Goal: Task Accomplishment & Management: Manage account settings

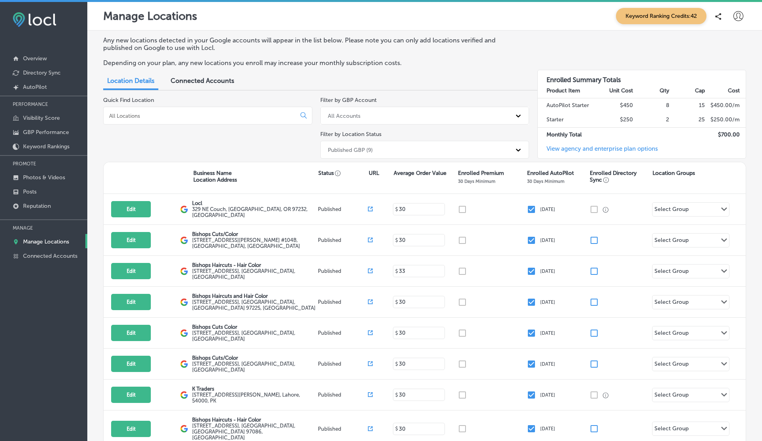
click at [191, 73] on div "Connected Accounts" at bounding box center [202, 81] width 75 height 17
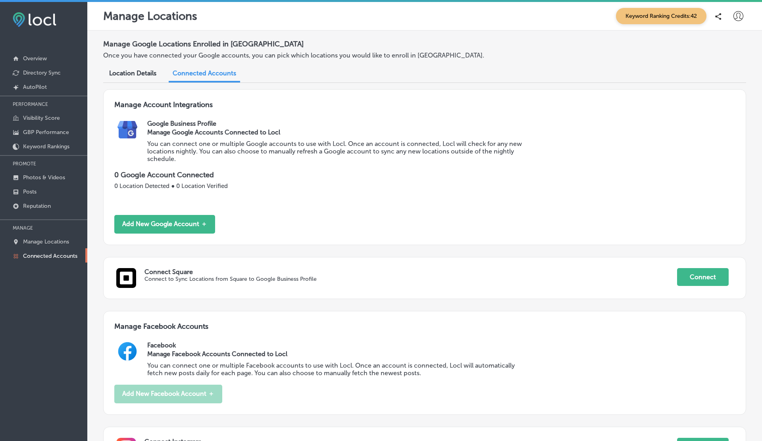
scroll to position [92, 0]
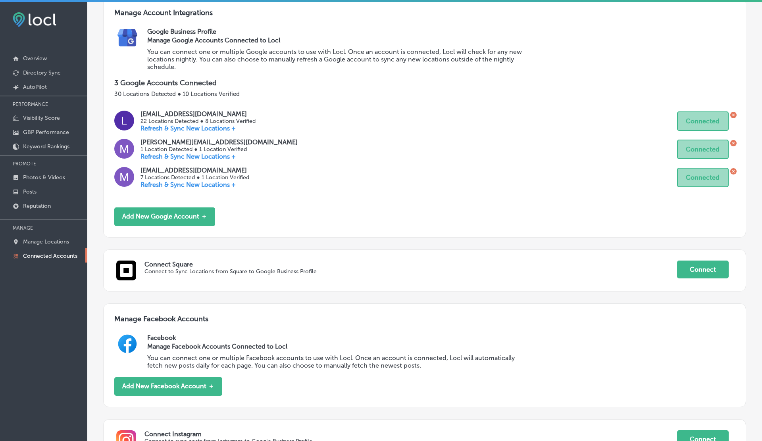
click at [711, 356] on div "Facebook Manage Facebook Accounts Connected to Locl You can connect one or mult…" at bounding box center [441, 355] width 588 height 43
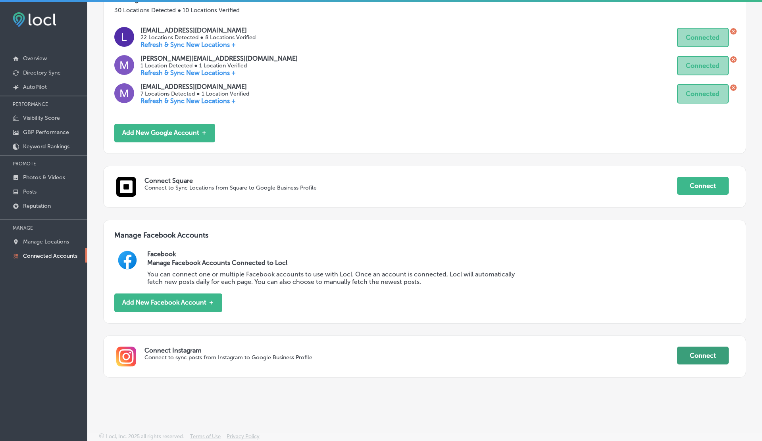
click at [690, 347] on button "Connect" at bounding box center [703, 356] width 52 height 18
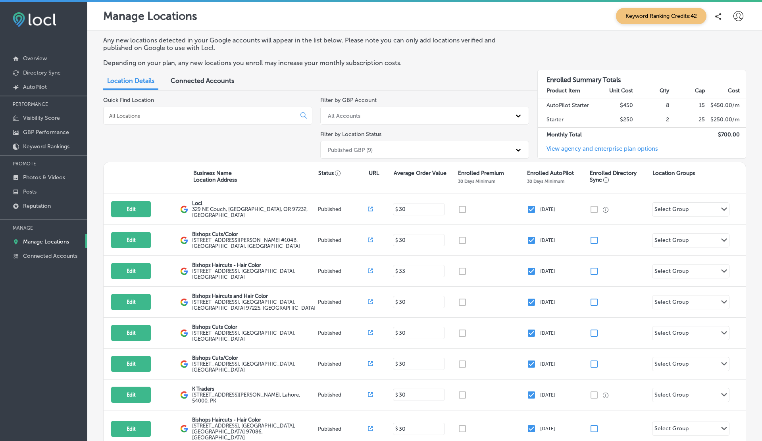
click at [209, 87] on div "Connected Accounts" at bounding box center [202, 81] width 75 height 17
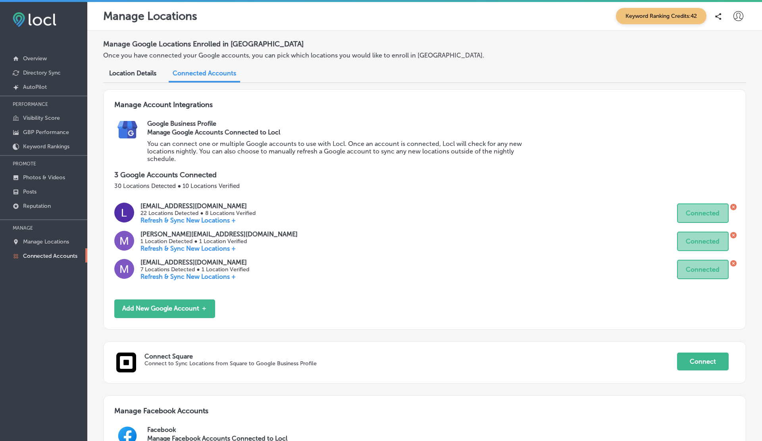
click at [742, 15] on icon at bounding box center [739, 16] width 10 height 10
click at [723, 50] on li "My Account" at bounding box center [724, 45] width 55 height 18
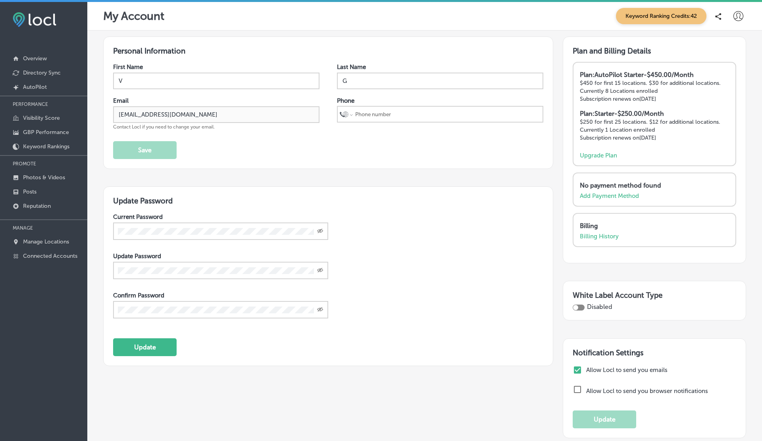
click at [738, 15] on icon at bounding box center [739, 16] width 10 height 10
click at [716, 81] on p "Log Out" at bounding box center [721, 86] width 24 height 10
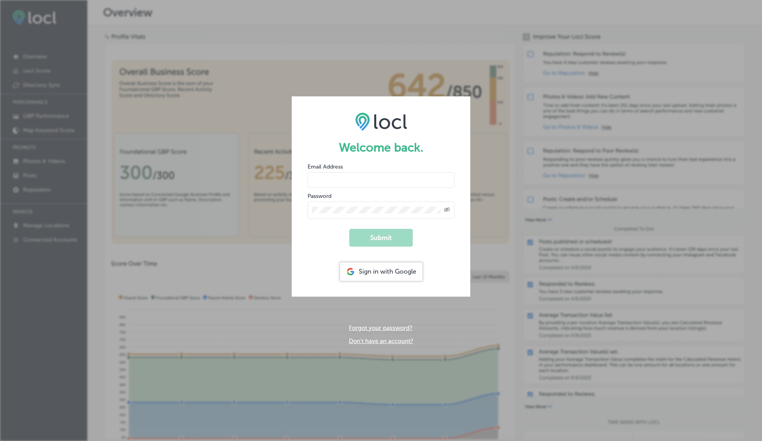
click at [316, 181] on input "email" at bounding box center [381, 180] width 147 height 16
paste input "[EMAIL_ADDRESS][DOMAIN_NAME]"
type input "[EMAIL_ADDRESS][DOMAIN_NAME]"
click at [349, 229] on button "Submit" at bounding box center [381, 238] width 64 height 18
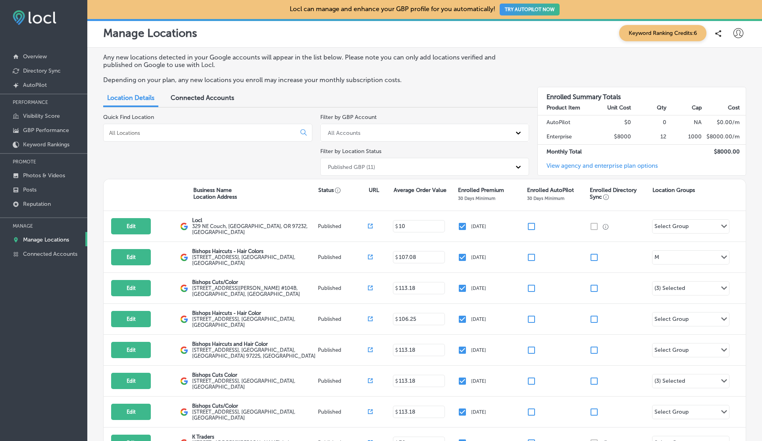
click at [184, 96] on span "Connected Accounts" at bounding box center [203, 98] width 64 height 8
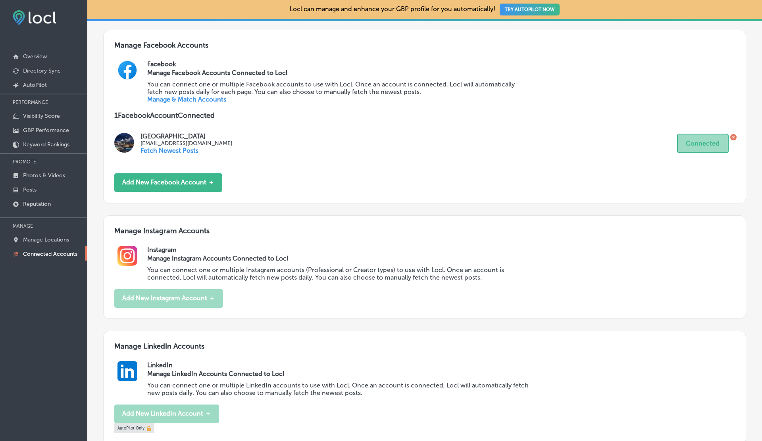
scroll to position [453, 0]
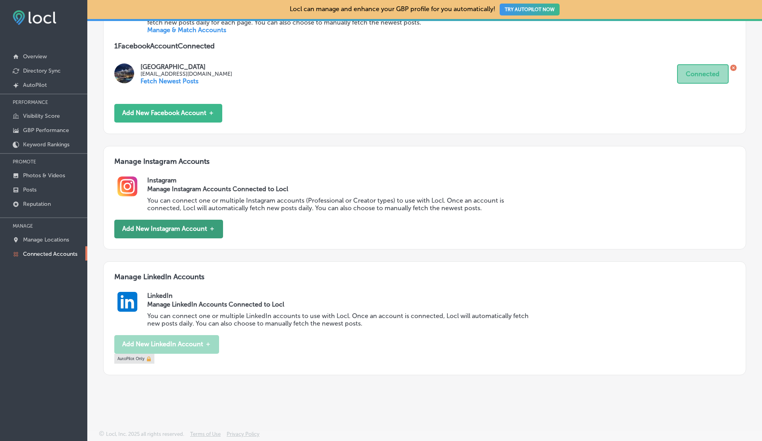
click at [180, 228] on button "Add New Instagram Account ＋" at bounding box center [168, 229] width 109 height 19
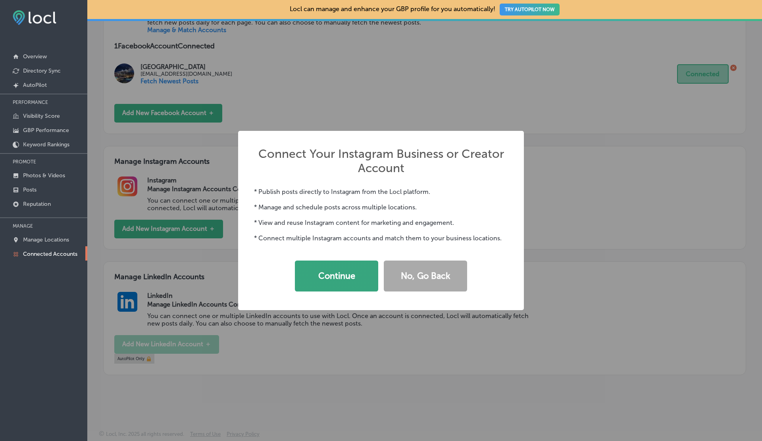
click at [336, 274] on button "Continue" at bounding box center [336, 276] width 83 height 31
